Goal: Obtain resource: Download file/media

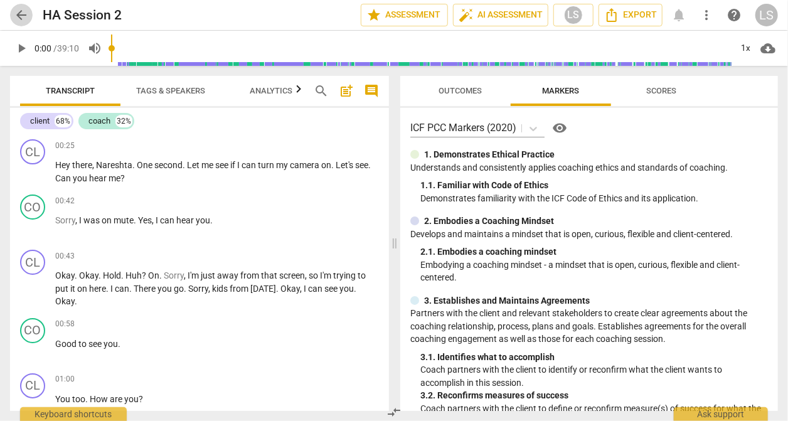
click at [21, 14] on span "arrow_back" at bounding box center [21, 15] width 15 height 15
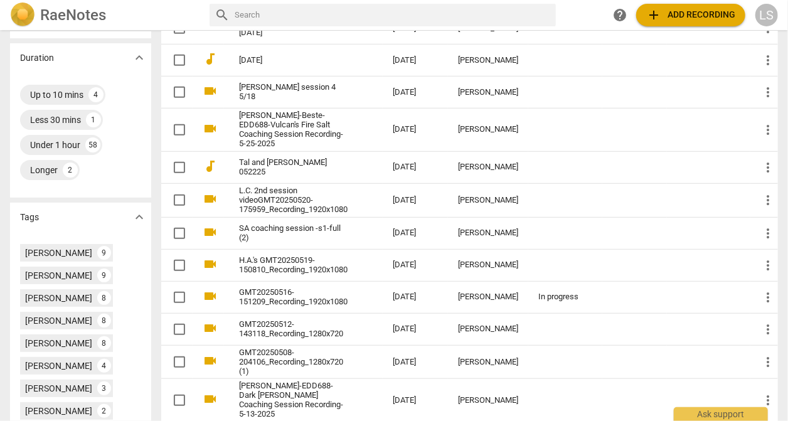
scroll to position [537, 0]
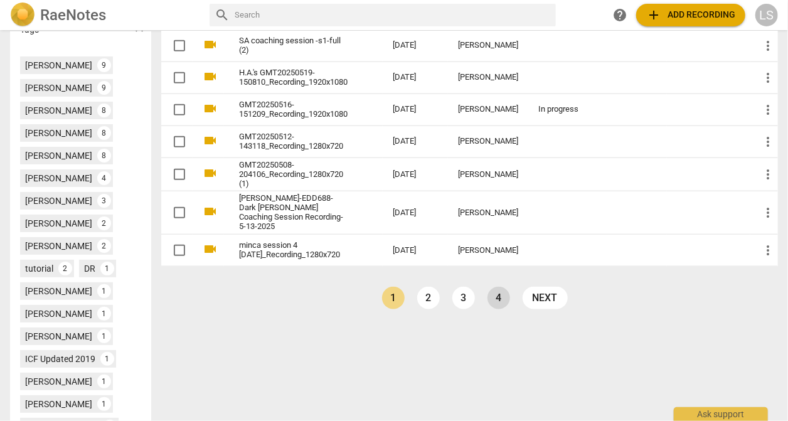
click at [510, 287] on link "4" at bounding box center [499, 298] width 23 height 23
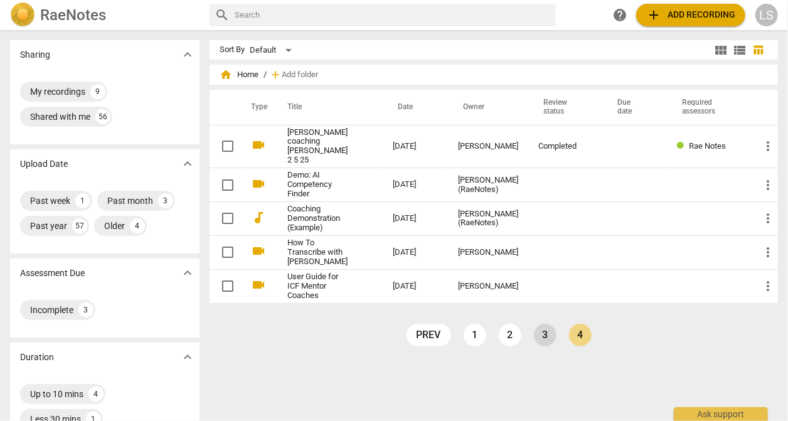
click at [544, 324] on link "3" at bounding box center [545, 335] width 23 height 23
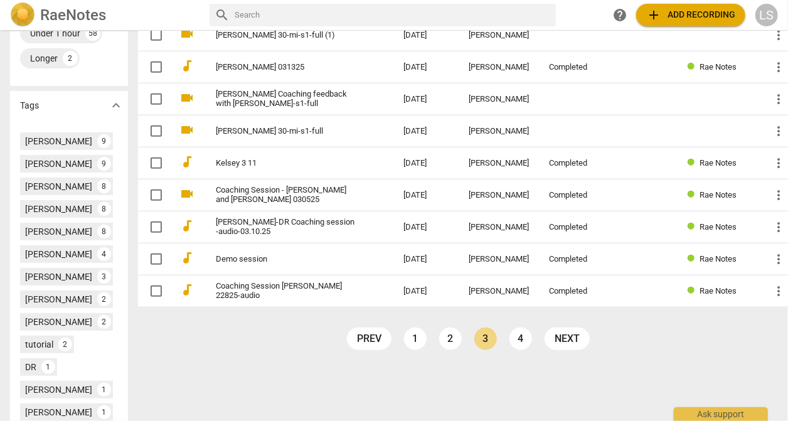
scroll to position [465, 0]
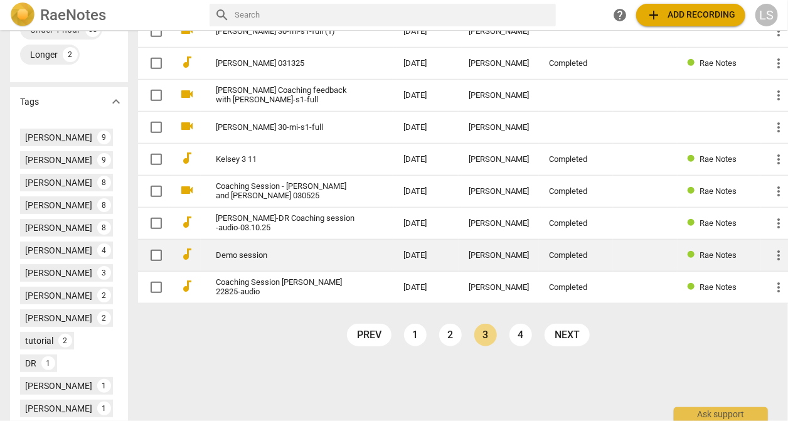
click at [294, 251] on link "Demo session" at bounding box center [287, 255] width 142 height 9
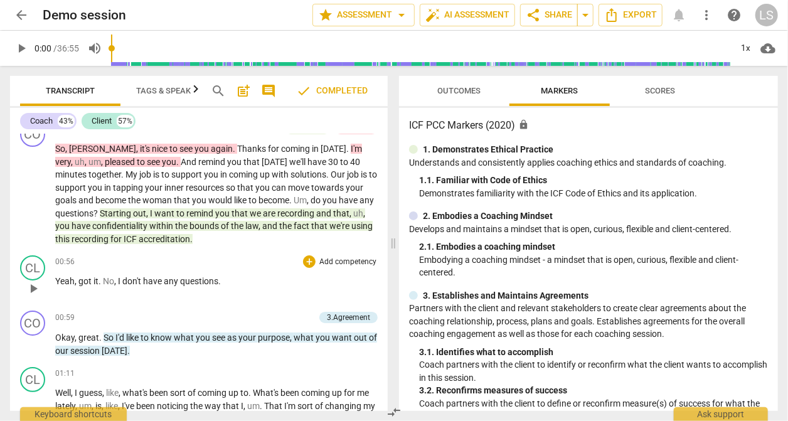
scroll to position [19, 0]
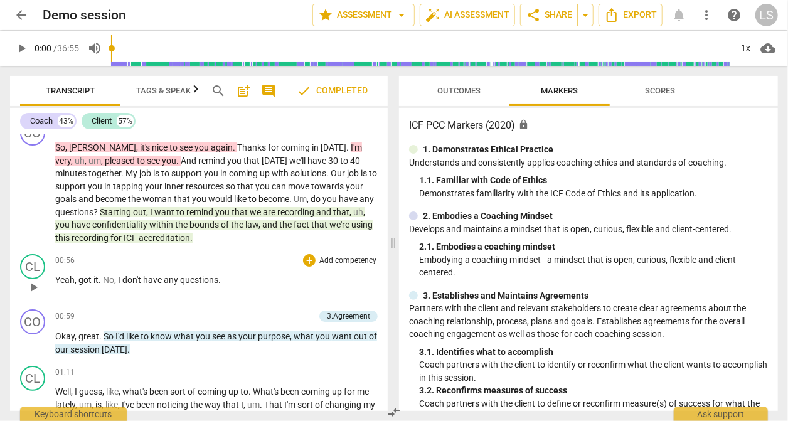
click at [344, 255] on p "Add competency" at bounding box center [348, 260] width 60 height 11
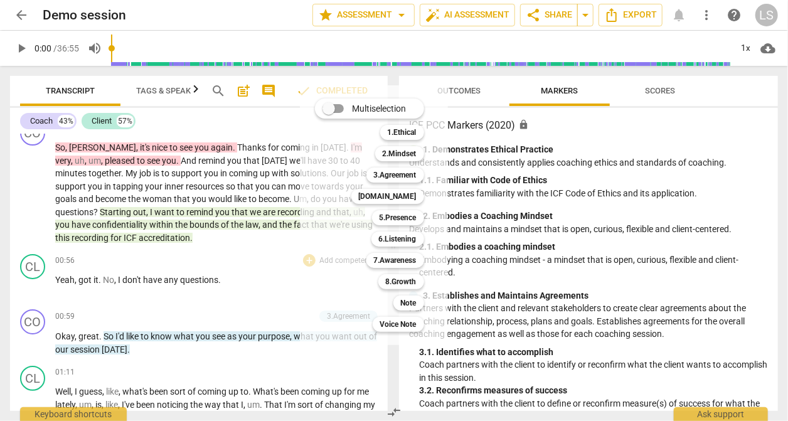
click at [230, 245] on div at bounding box center [394, 210] width 788 height 421
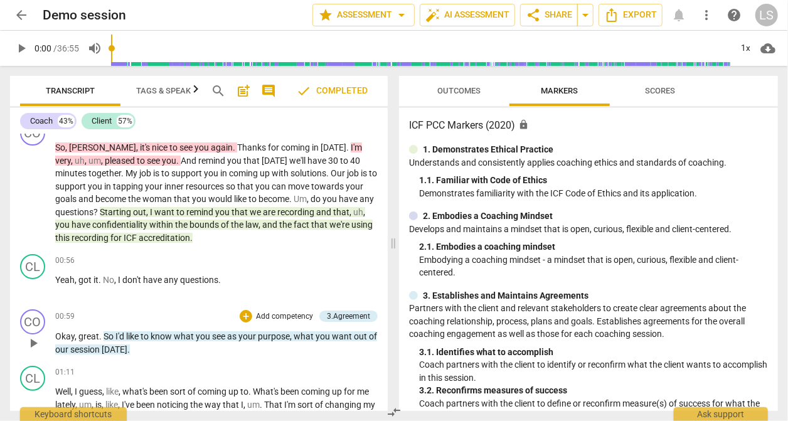
click at [294, 311] on p "Add competency" at bounding box center [285, 316] width 60 height 11
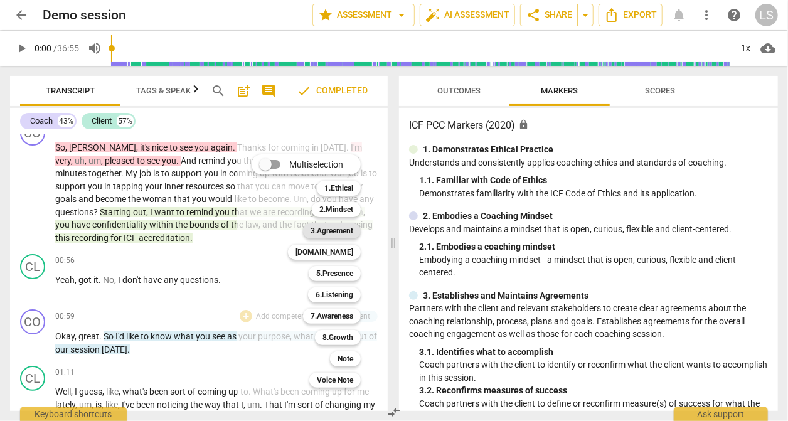
click at [332, 230] on b "3.Agreement" at bounding box center [332, 230] width 43 height 15
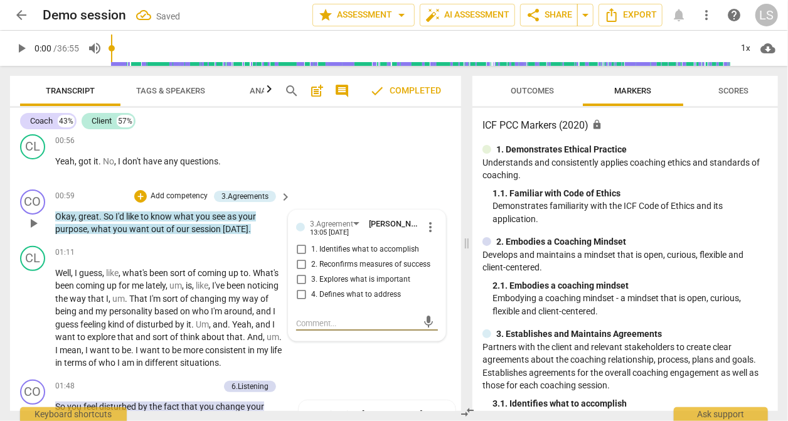
scroll to position [178, 0]
click at [400, 129] on div "Coach 43% Client 57%" at bounding box center [235, 120] width 431 height 21
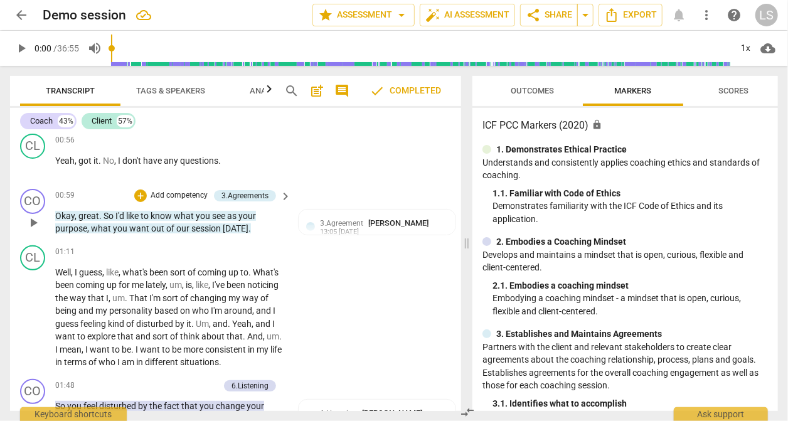
scroll to position [137, 0]
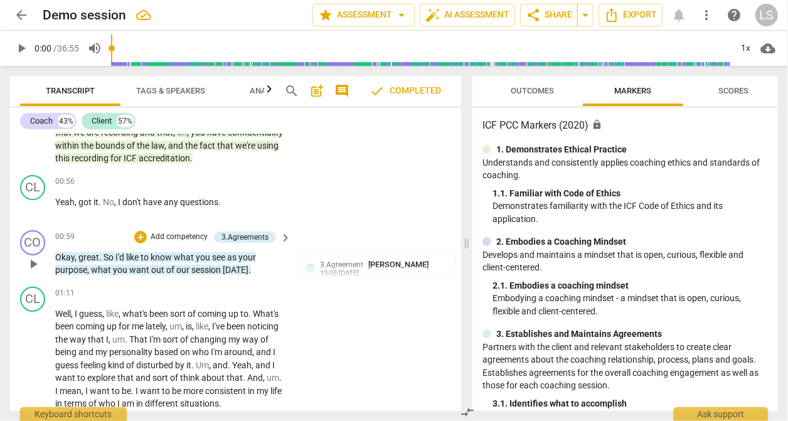
click at [184, 232] on p "Add competency" at bounding box center [179, 237] width 60 height 11
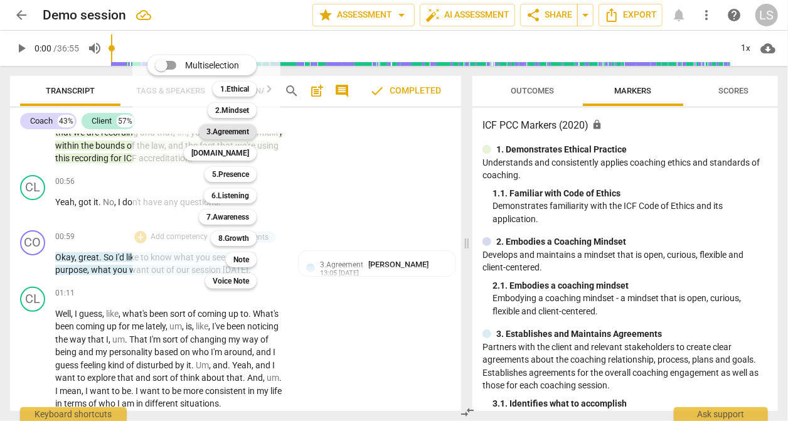
click at [221, 131] on b "3.Agreement" at bounding box center [228, 131] width 43 height 15
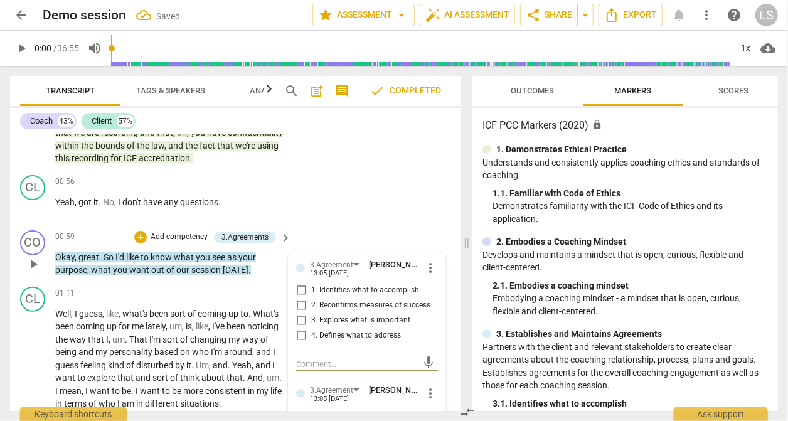
click at [299, 298] on input "2. Reconfirms measures of success" at bounding box center [301, 305] width 20 height 15
checkbox input "true"
click at [427, 261] on span "more_vert" at bounding box center [430, 268] width 15 height 15
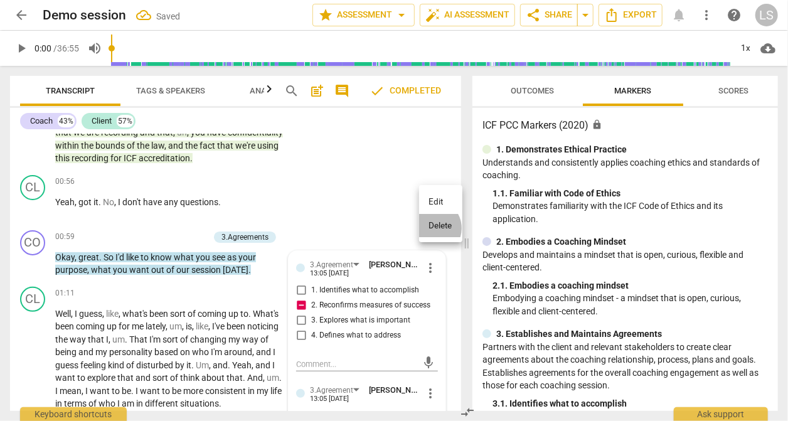
click at [433, 226] on li "Delete" at bounding box center [440, 226] width 43 height 24
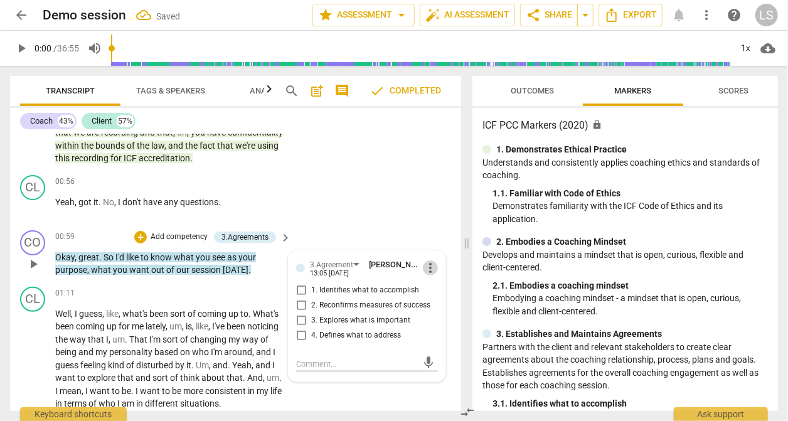
click at [425, 261] on span "more_vert" at bounding box center [430, 268] width 15 height 15
click at [434, 223] on li "Delete" at bounding box center [440, 226] width 43 height 24
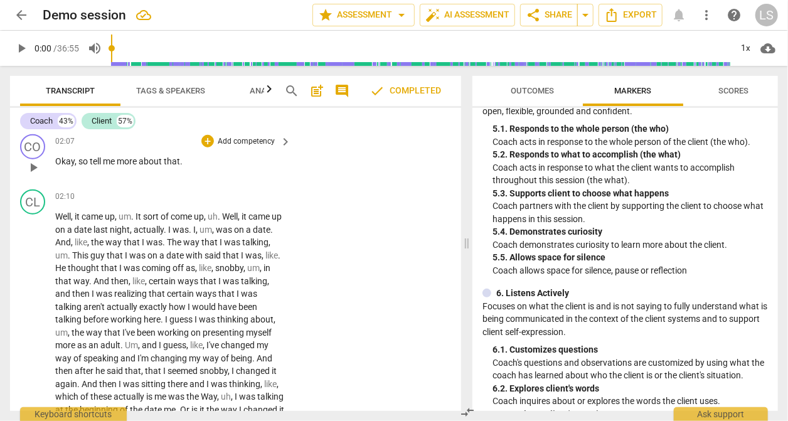
scroll to position [572, 0]
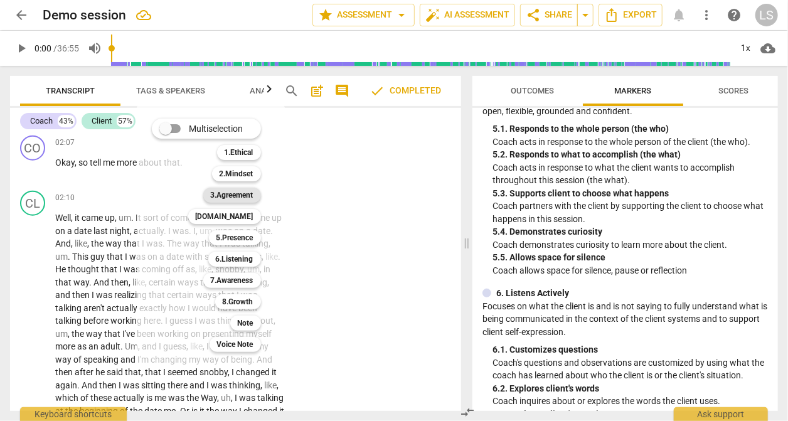
click at [227, 194] on b "3.Agreement" at bounding box center [232, 195] width 43 height 15
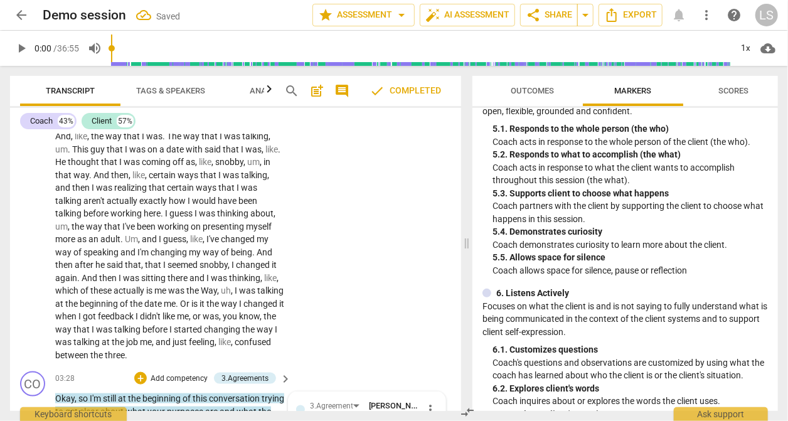
scroll to position [680, 0]
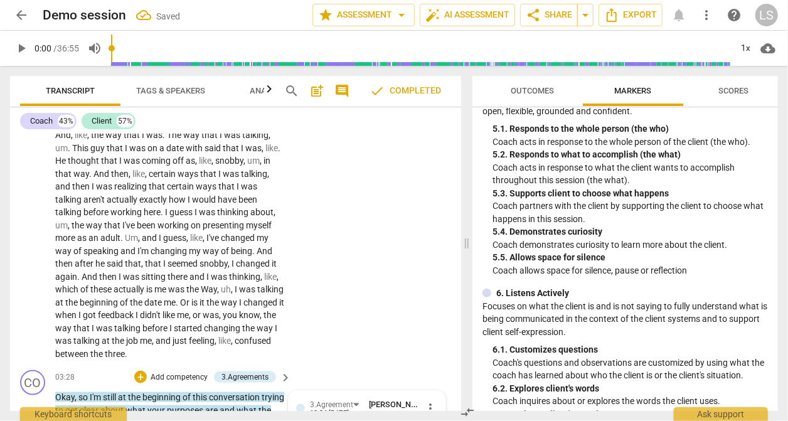
checkbox input "true"
click at [438, 298] on li "Delete" at bounding box center [440, 302] width 43 height 24
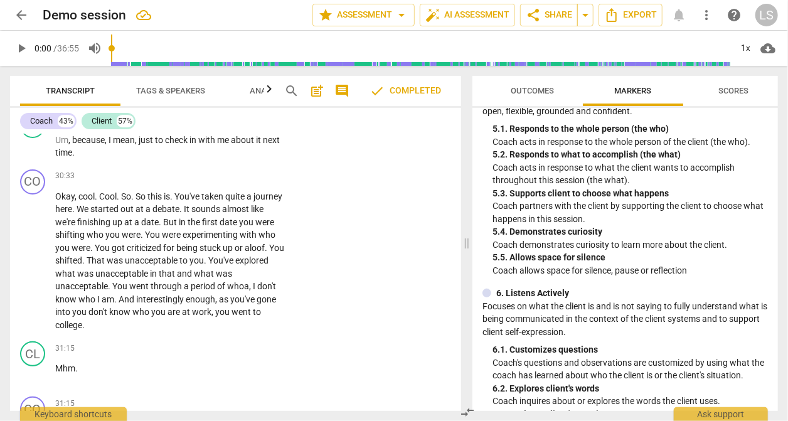
scroll to position [11166, 0]
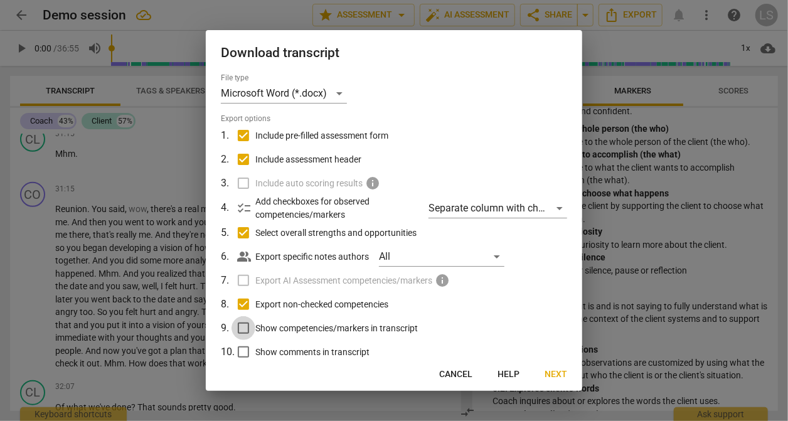
click at [241, 316] on input "Show competencies/markers in transcript" at bounding box center [244, 328] width 24 height 24
checkbox input "true"
click at [242, 341] on input "Show comments in transcript" at bounding box center [244, 352] width 24 height 24
checkbox input "true"
click at [559, 373] on span "Next" at bounding box center [556, 374] width 23 height 13
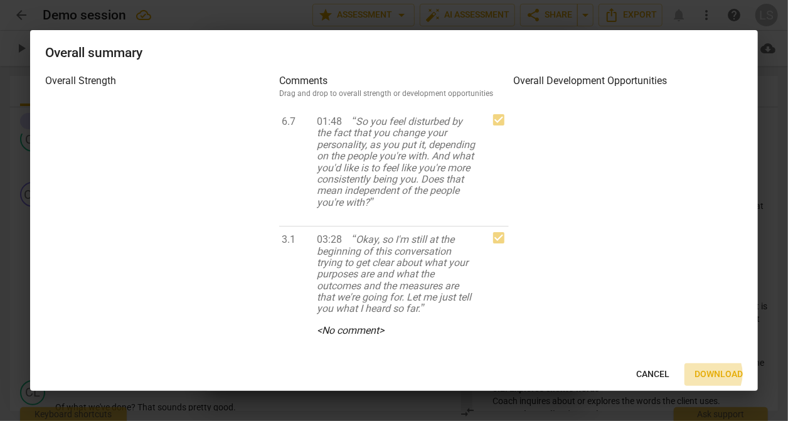
click at [716, 374] on span "Download" at bounding box center [719, 374] width 48 height 13
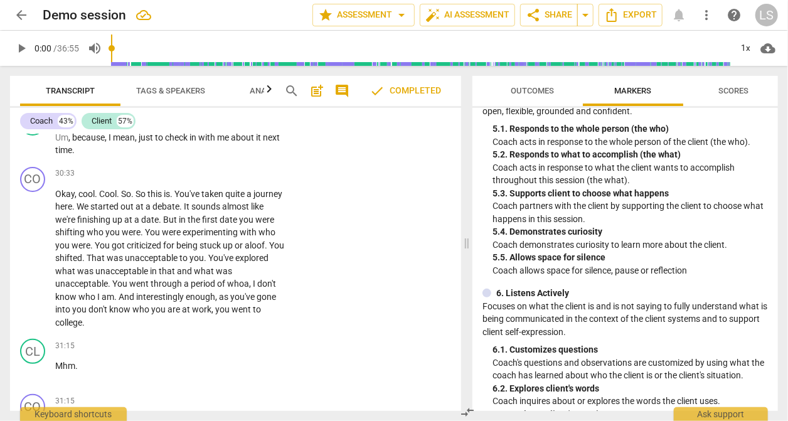
scroll to position [10952, 0]
